Goal: Find contact information: Find contact information

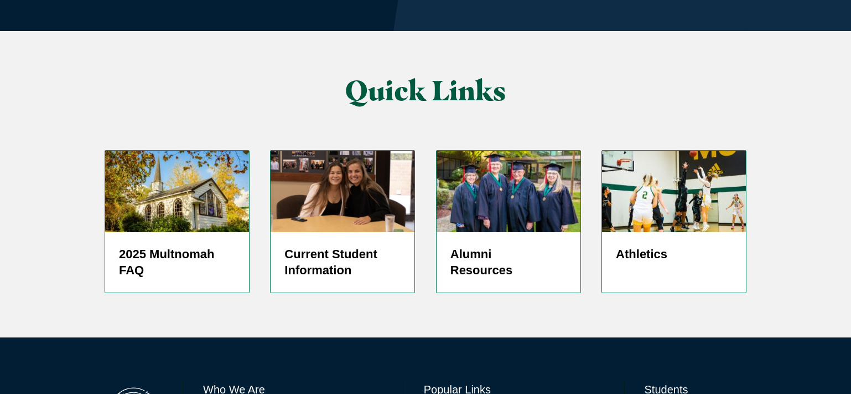
scroll to position [2743, 0]
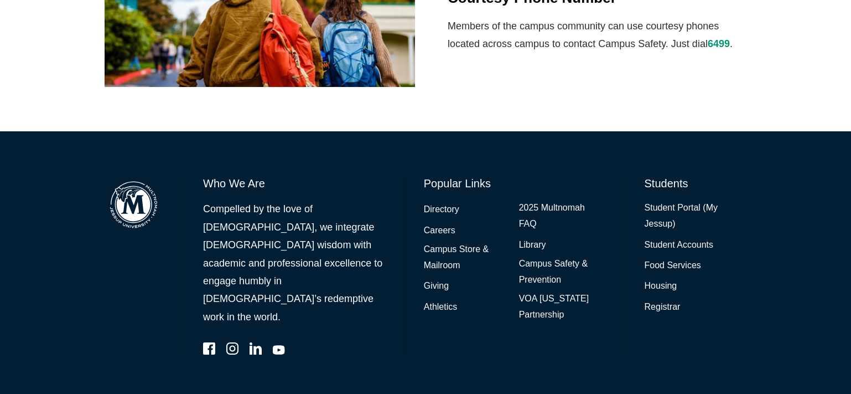
scroll to position [982, 0]
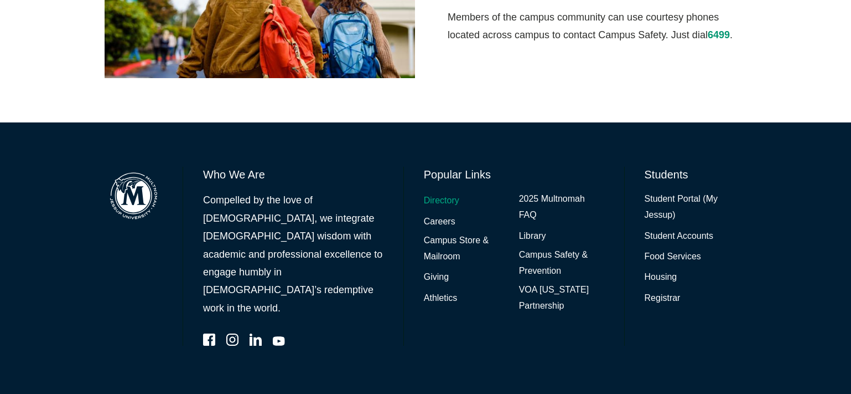
click at [448, 195] on link "Directory" at bounding box center [441, 201] width 35 height 16
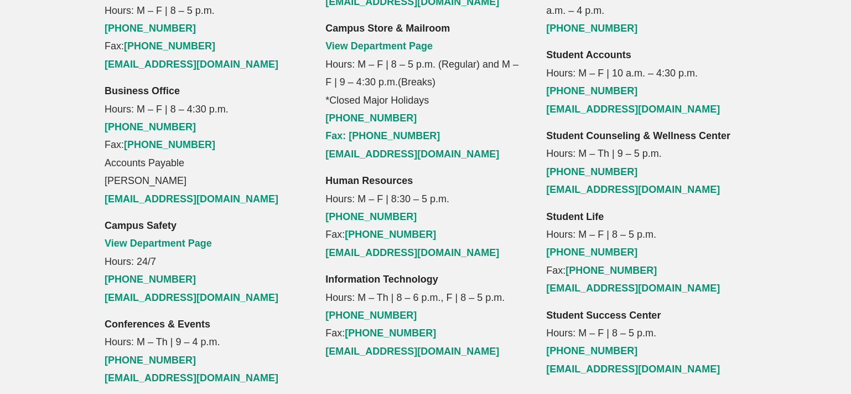
scroll to position [1218, 0]
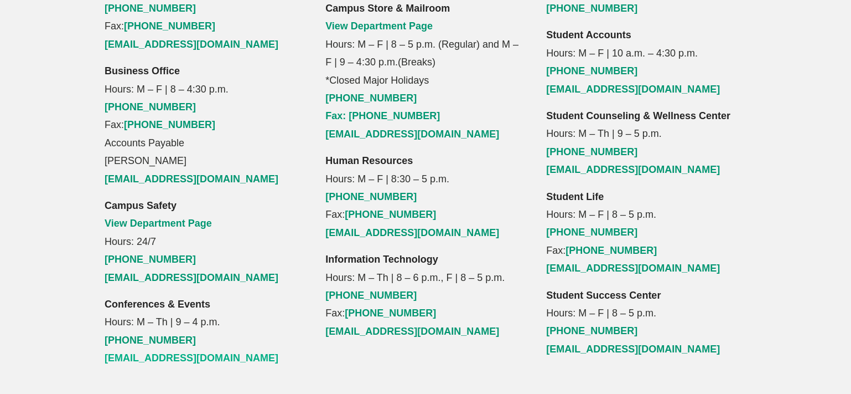
click at [187, 352] on link "scheduling@multnomah.edu" at bounding box center [192, 357] width 174 height 11
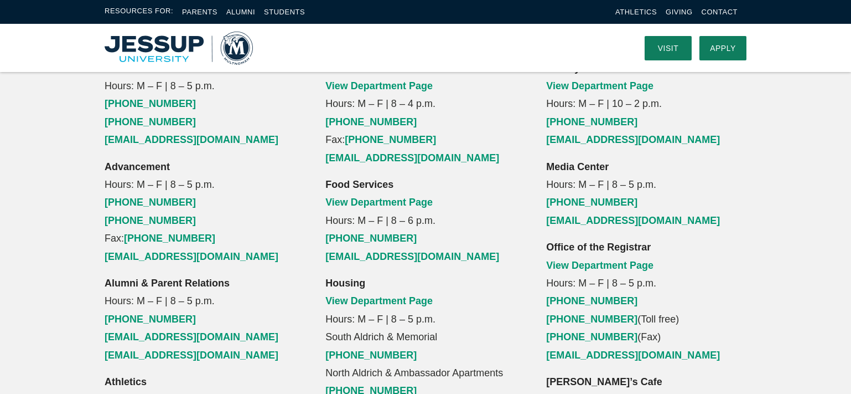
scroll to position [664, 0]
